Goal: Transaction & Acquisition: Purchase product/service

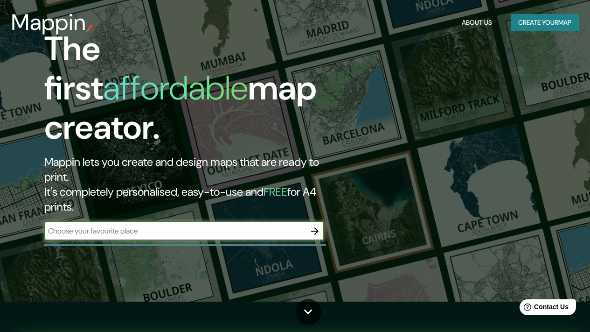
scroll to position [47, 0]
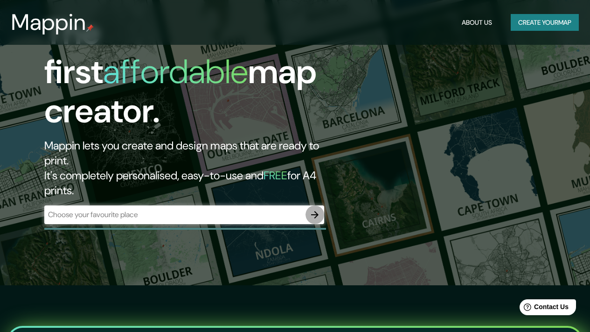
click at [320, 209] on icon "button" at bounding box center [314, 214] width 11 height 11
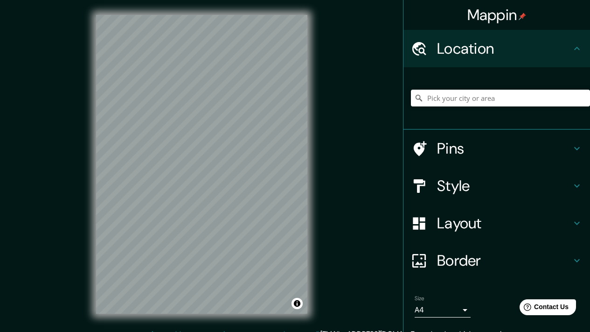
click at [334, 118] on div "Mappin Location Pins Style Layout Border Choose a border. Hint : you can make l…" at bounding box center [295, 171] width 590 height 343
click at [399, 56] on div "Mappin Location Pins Style Layout Border Choose a border. Hint : you can make l…" at bounding box center [295, 171] width 590 height 343
click at [437, 187] on h4 "Style" at bounding box center [504, 185] width 134 height 19
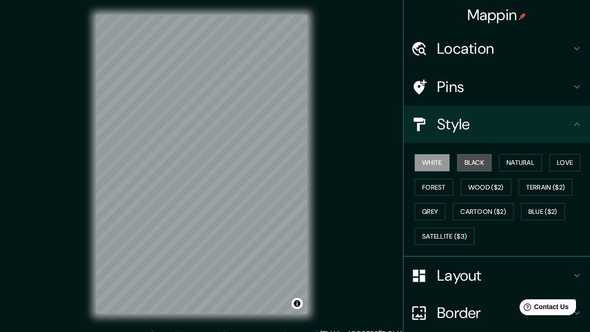
click at [465, 164] on button "Black" at bounding box center [474, 162] width 35 height 17
click at [505, 161] on button "Natural" at bounding box center [520, 162] width 43 height 17
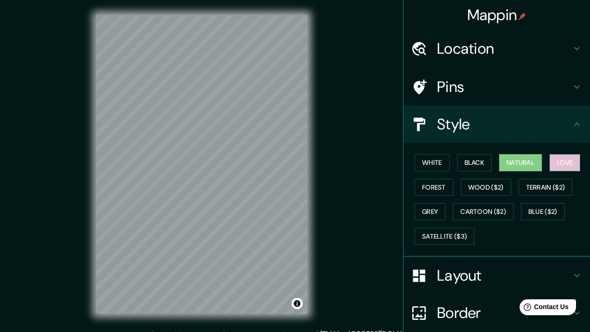
click at [553, 164] on button "Love" at bounding box center [565, 162] width 31 height 17
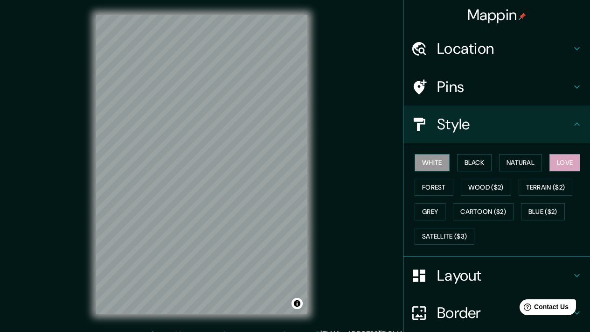
click at [431, 161] on button "White" at bounding box center [432, 162] width 35 height 17
click at [448, 125] on h4 "Style" at bounding box center [504, 124] width 134 height 19
drag, startPoint x: 448, startPoint y: 106, endPoint x: 509, endPoint y: 92, distance: 62.1
click at [509, 92] on h4 "Pins" at bounding box center [504, 86] width 134 height 19
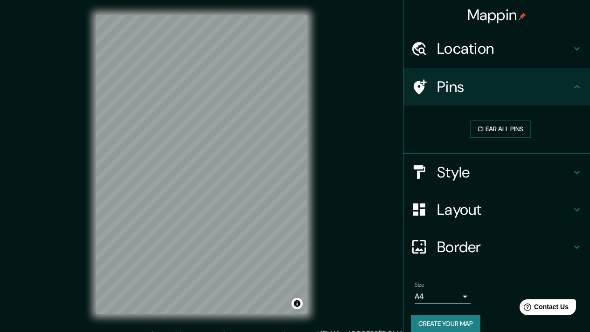
click at [509, 92] on h4 "Pins" at bounding box center [504, 86] width 134 height 19
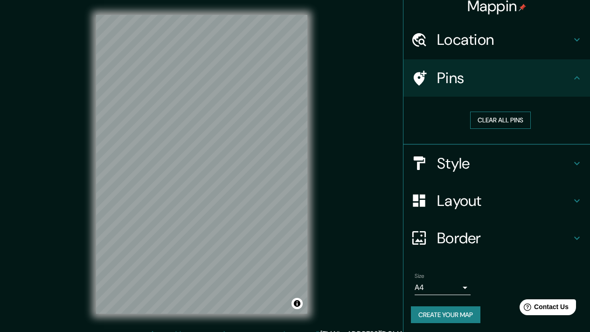
scroll to position [11, 0]
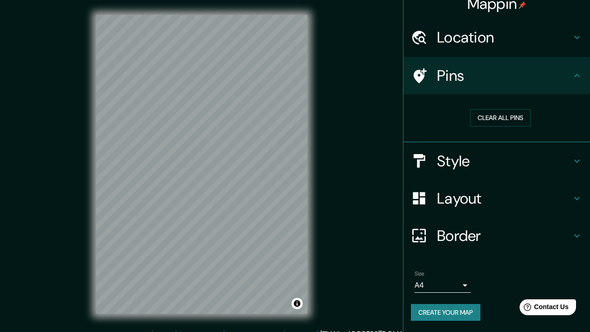
click at [516, 193] on h4 "Layout" at bounding box center [504, 198] width 134 height 19
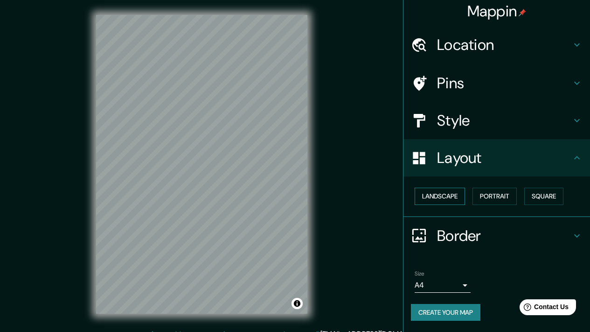
scroll to position [12, 0]
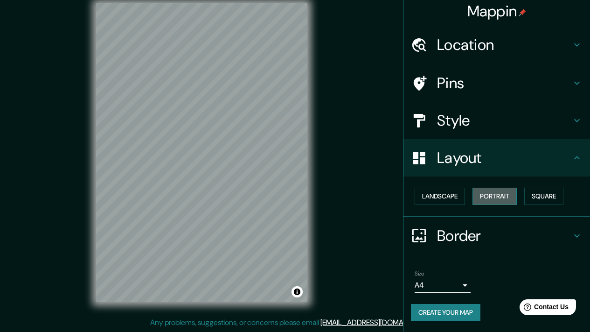
click at [498, 191] on button "Portrait" at bounding box center [495, 196] width 44 height 17
click at [451, 194] on button "Landscape" at bounding box center [440, 196] width 50 height 17
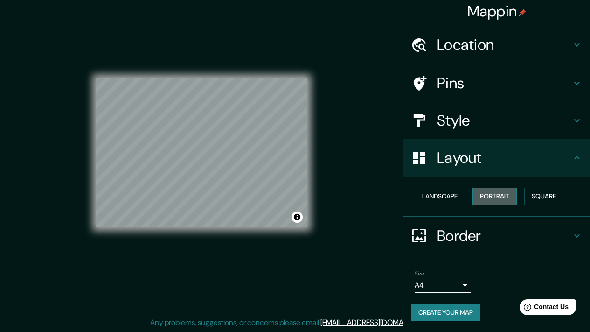
click at [497, 190] on button "Portrait" at bounding box center [495, 196] width 44 height 17
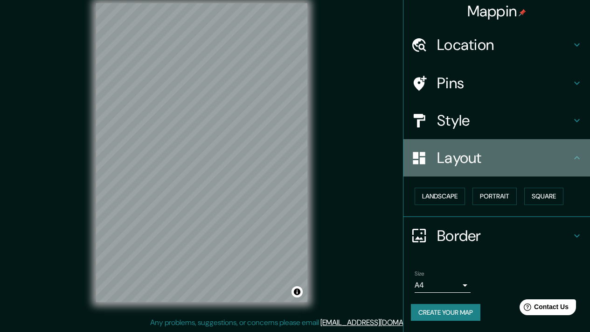
click at [563, 152] on h4 "Layout" at bounding box center [504, 157] width 134 height 19
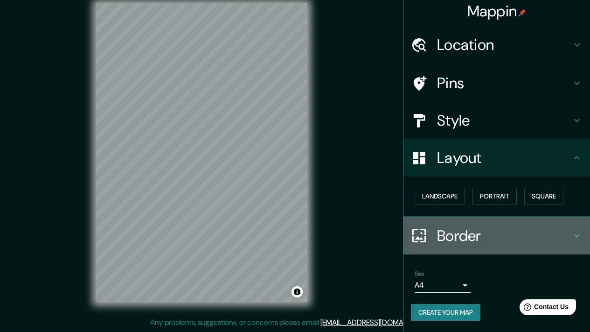
click at [437, 236] on h4 "Border" at bounding box center [504, 235] width 134 height 19
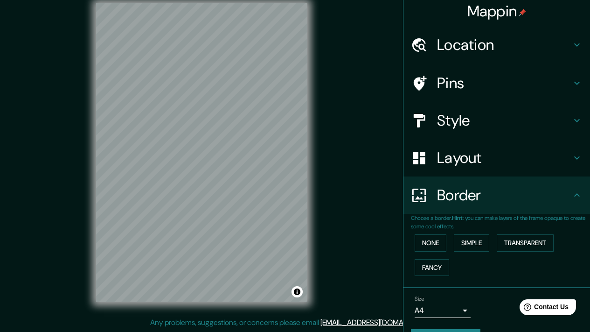
scroll to position [29, 0]
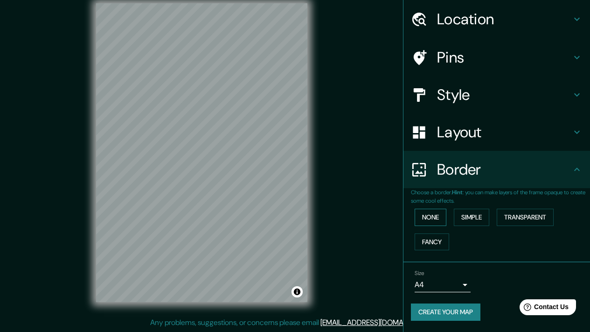
click at [430, 213] on button "None" at bounding box center [431, 217] width 32 height 17
click at [471, 214] on button "Simple" at bounding box center [471, 217] width 35 height 17
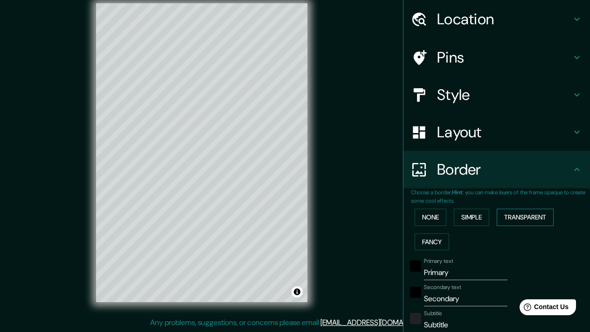
click at [519, 218] on button "Transparent" at bounding box center [525, 217] width 57 height 17
click at [427, 235] on button "Fancy" at bounding box center [432, 241] width 35 height 17
